Goal: Information Seeking & Learning: Compare options

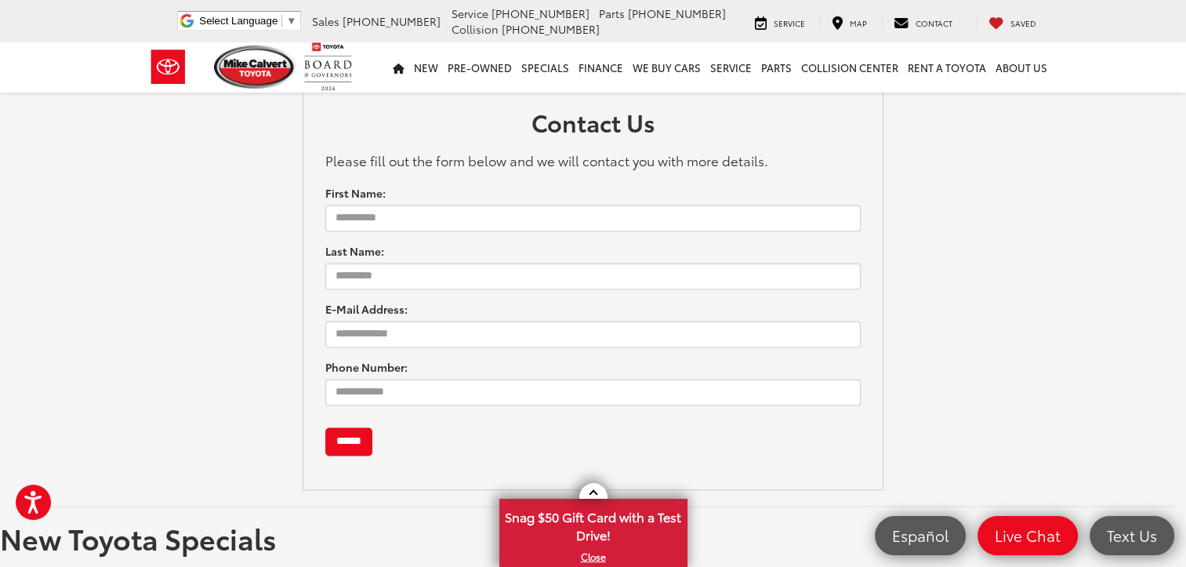
scroll to position [2196, 0]
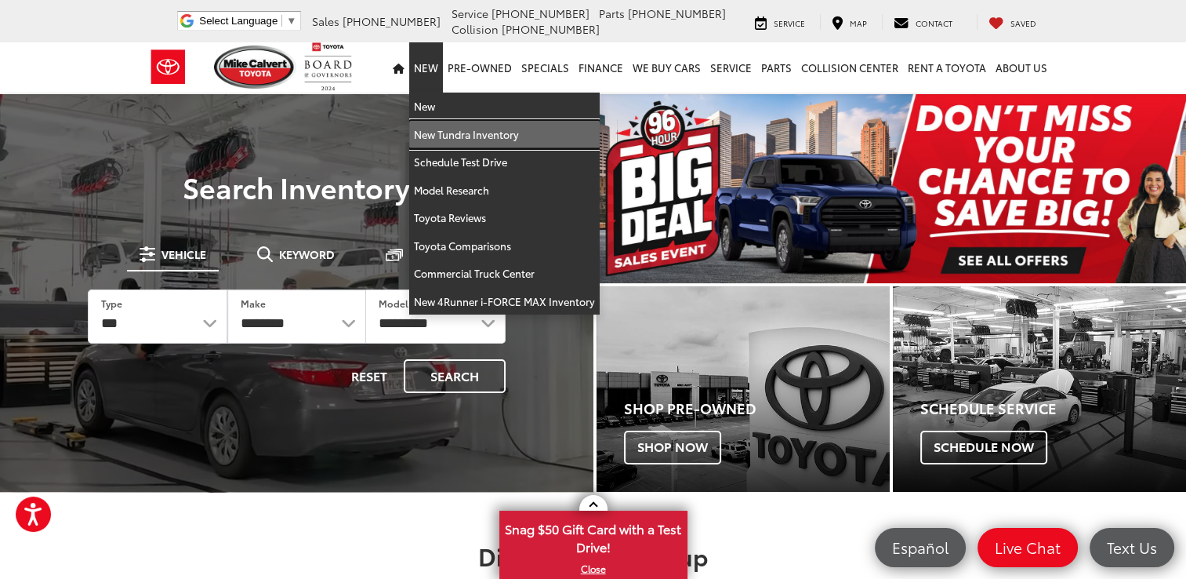
click at [443, 133] on link "New Tundra Inventory" at bounding box center [504, 135] width 191 height 28
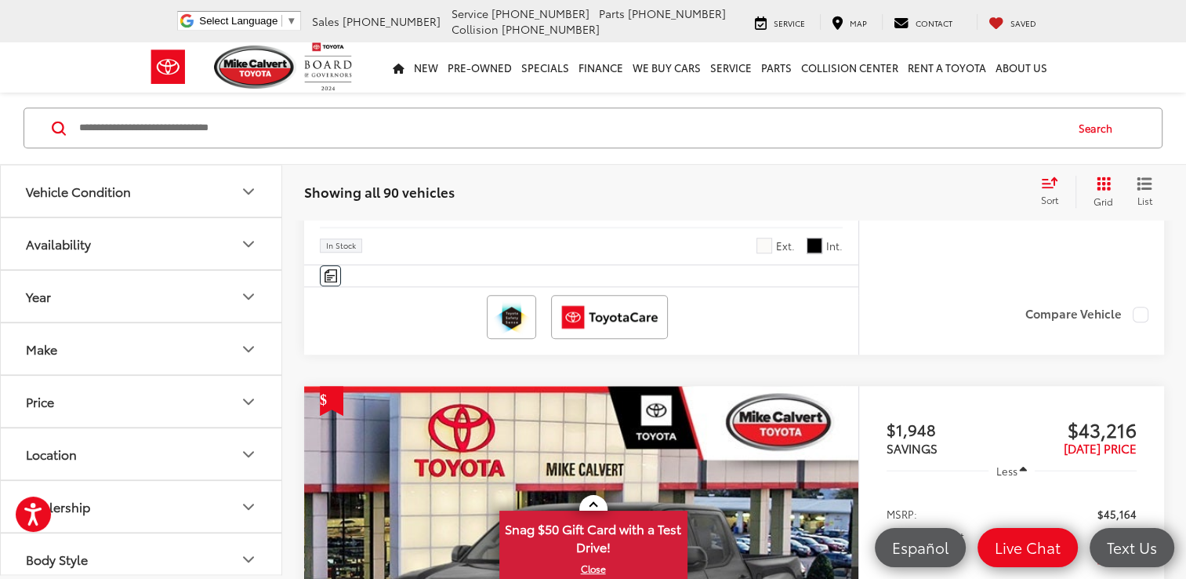
scroll to position [157, 0]
click at [123, 401] on button "Body Style" at bounding box center [142, 401] width 282 height 51
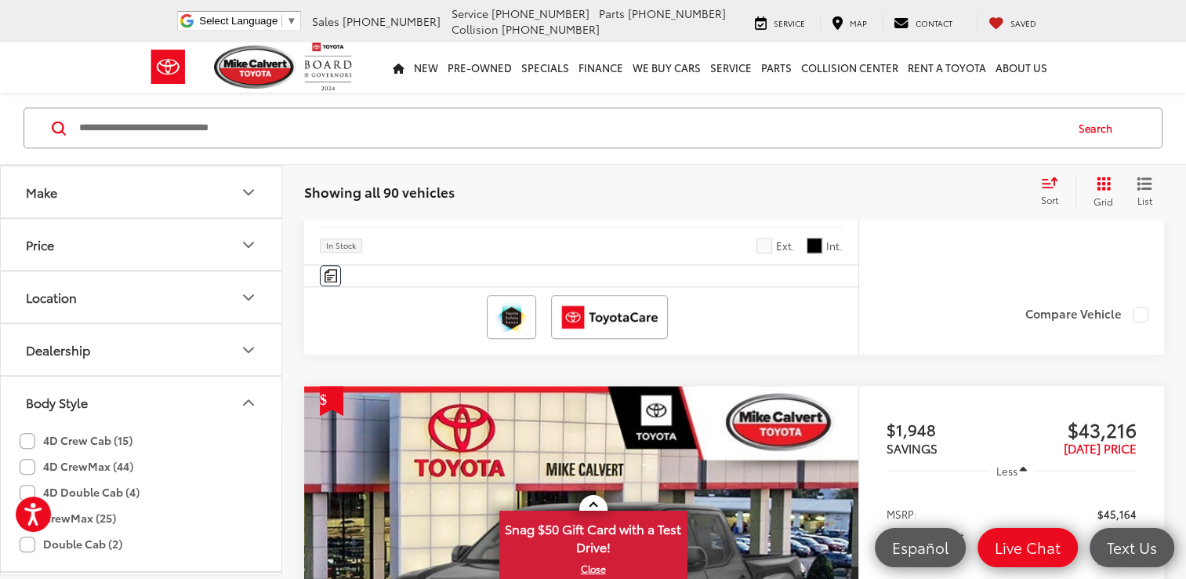
scroll to position [235, 0]
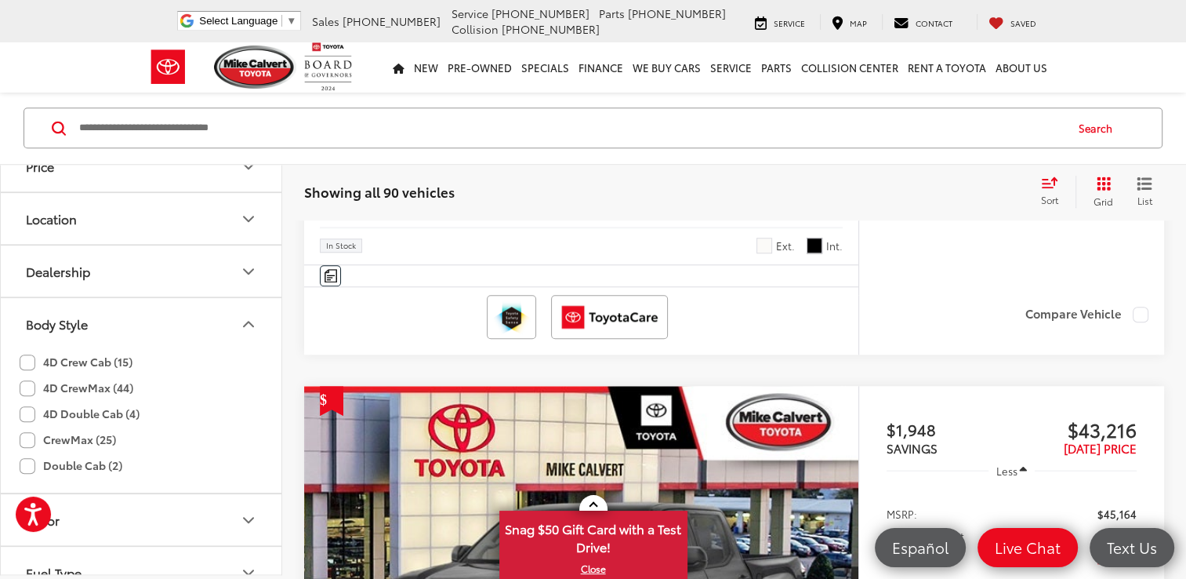
click at [28, 357] on label "4D Crew Cab (15)" at bounding box center [76, 362] width 113 height 26
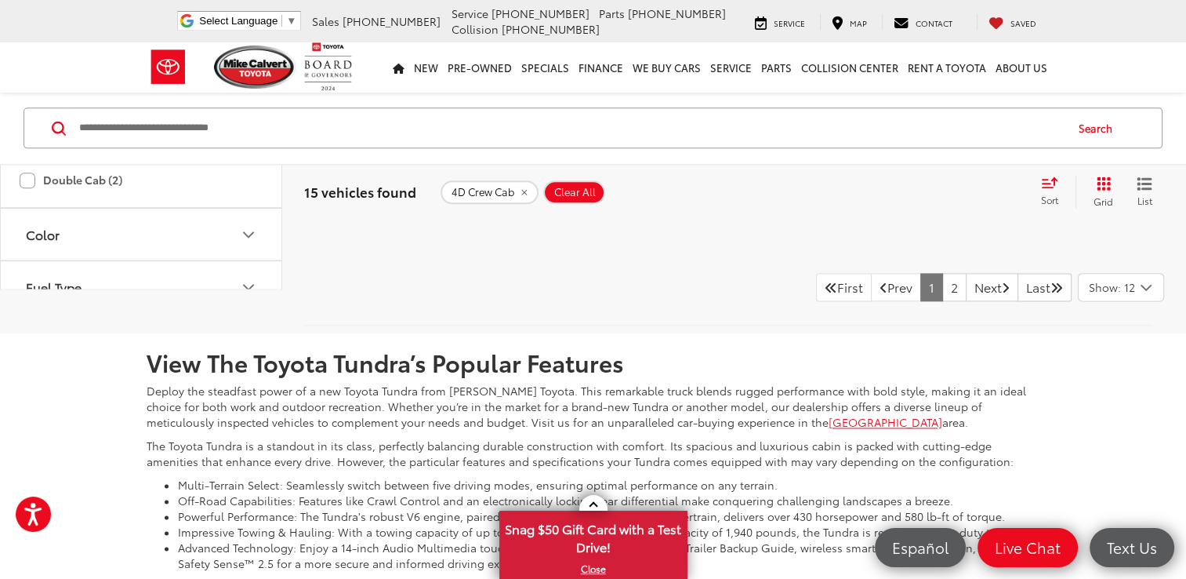
scroll to position [7733, 0]
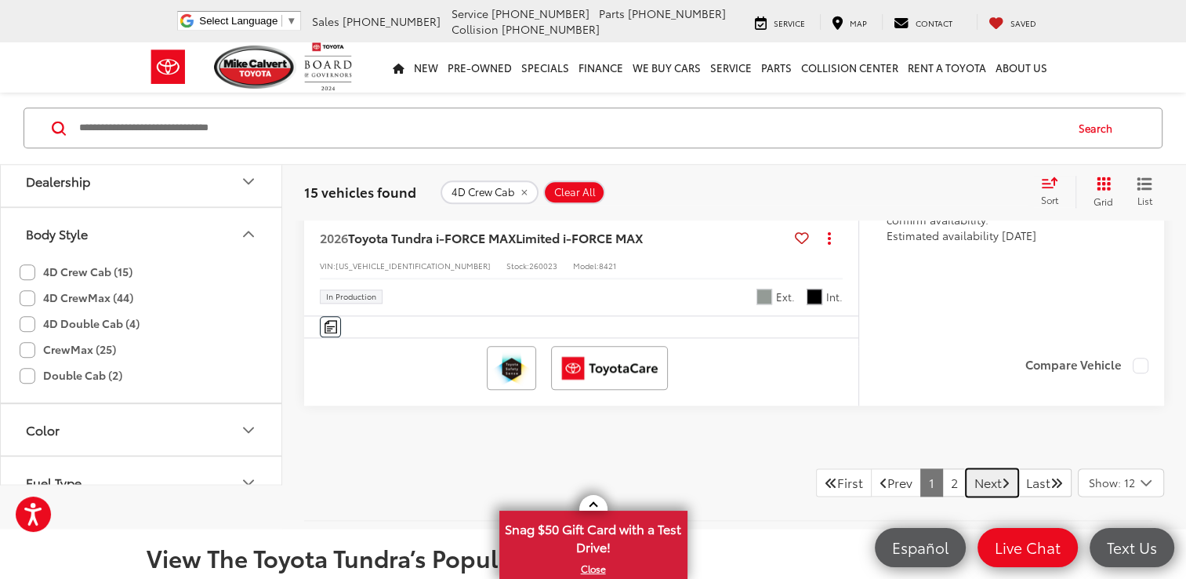
click at [974, 472] on link "Next" at bounding box center [992, 482] width 53 height 28
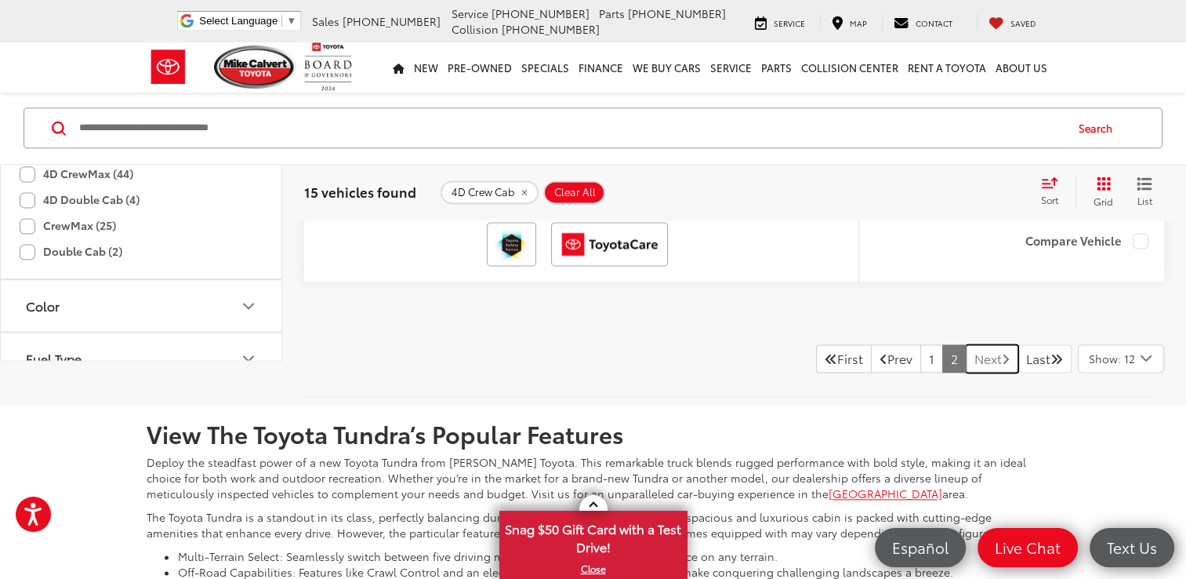
scroll to position [1931, 0]
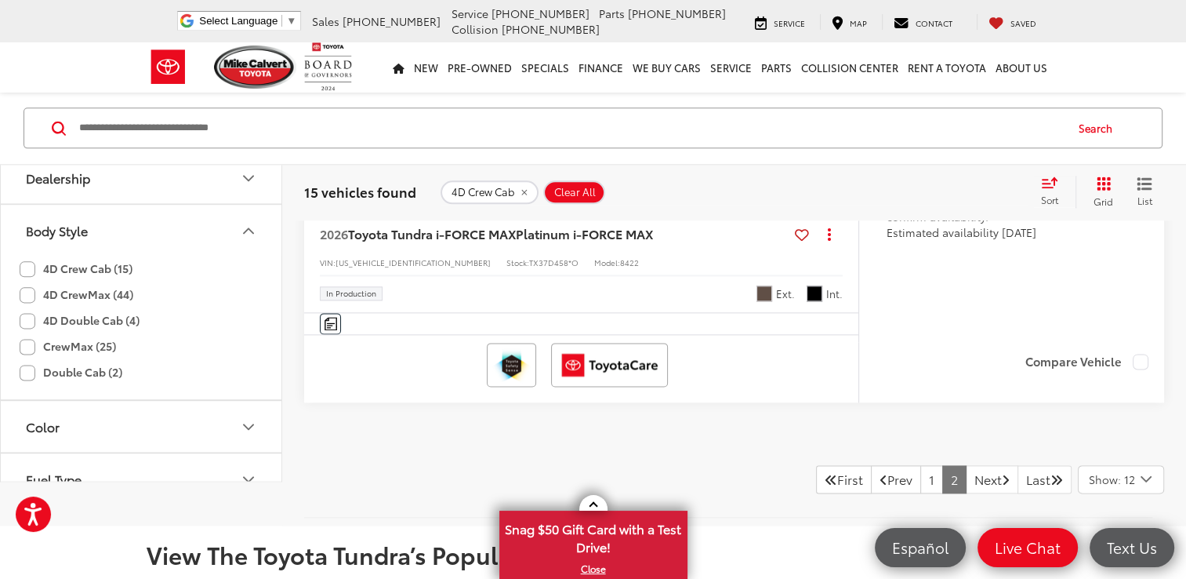
click at [30, 261] on label "4D Crew Cab (15)" at bounding box center [76, 269] width 113 height 26
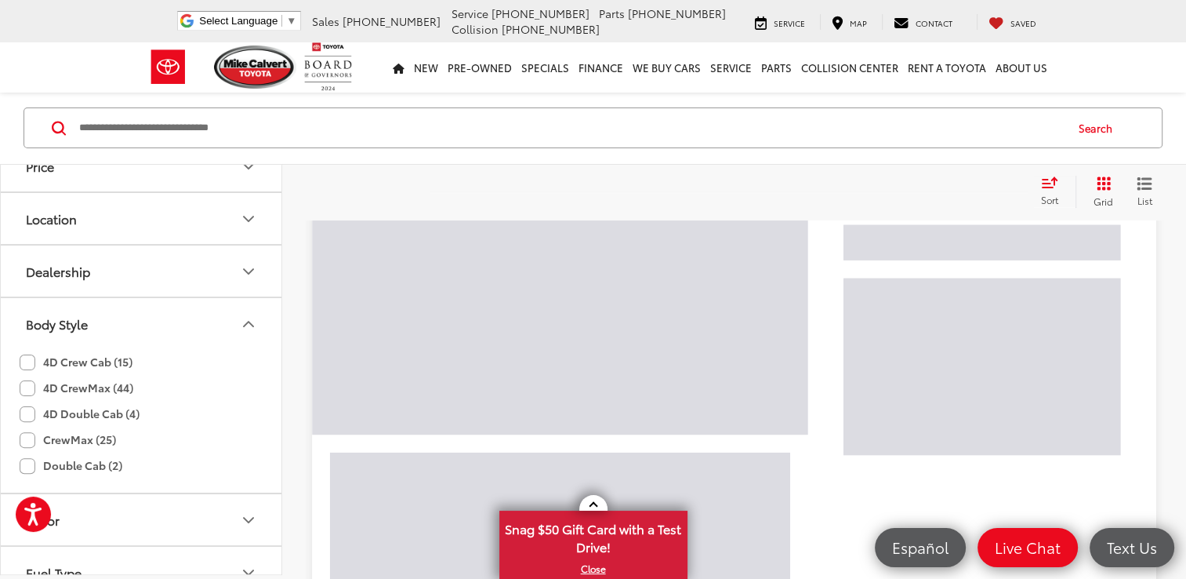
scroll to position [205, 0]
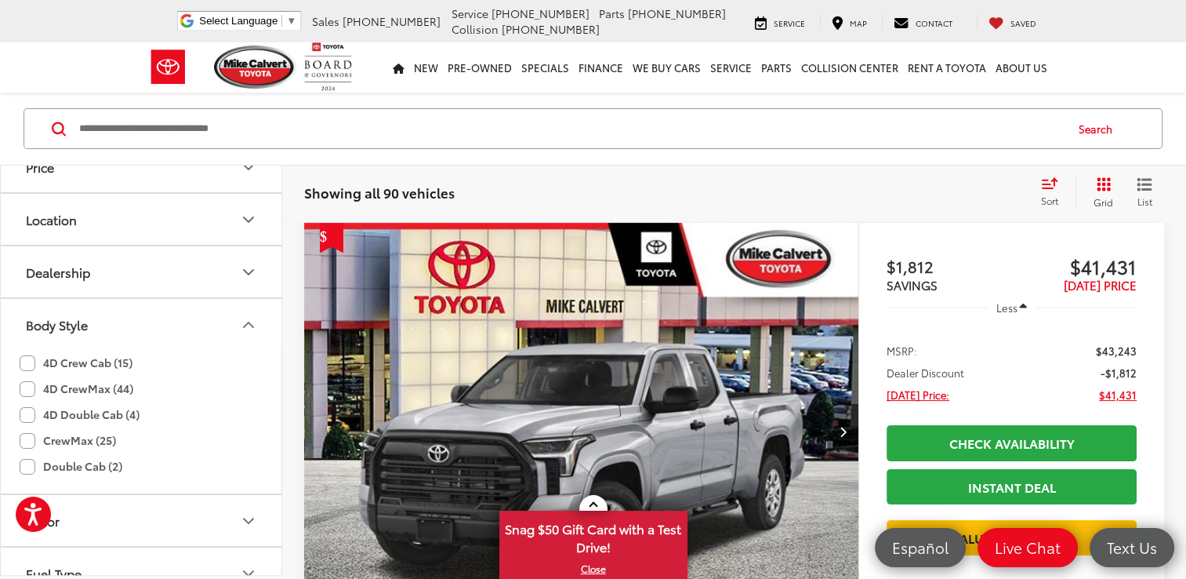
click at [22, 436] on label "CrewMax (25)" at bounding box center [68, 440] width 96 height 26
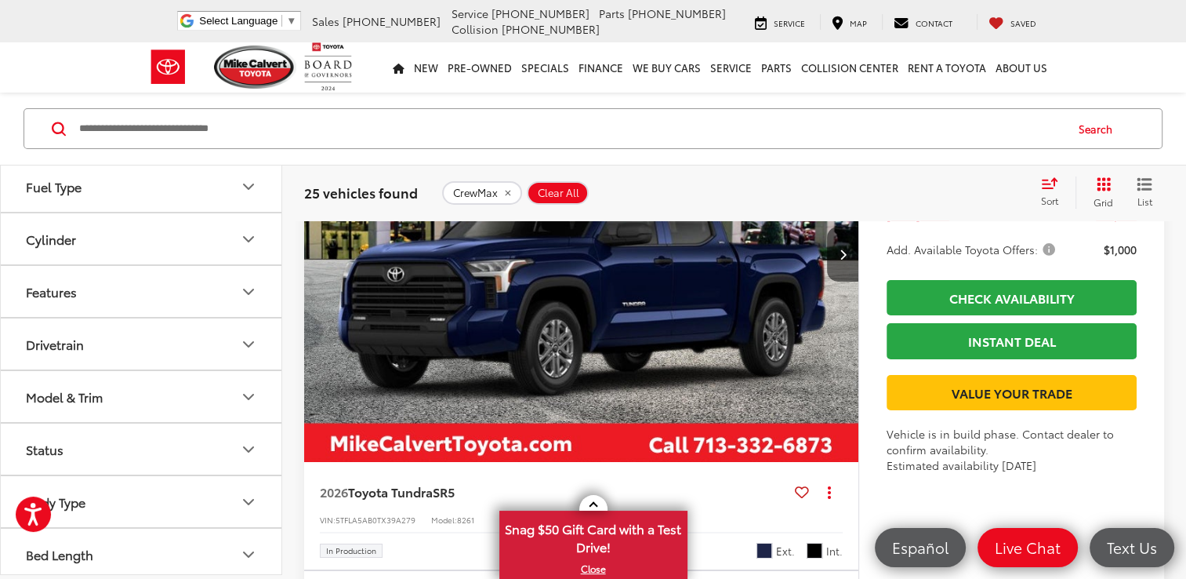
scroll to position [4989, 0]
